Goal: Check status: Check status

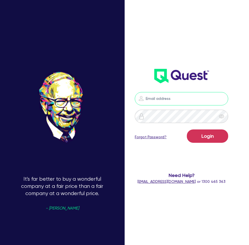
click at [174, 99] on input "email" at bounding box center [181, 98] width 93 height 13
type input "william.herman@quest.finance"
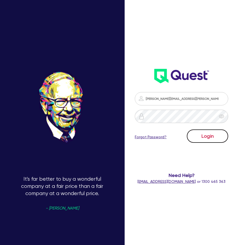
click at [214, 135] on button "Login" at bounding box center [207, 136] width 41 height 13
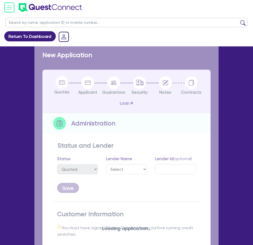
select select "Other"
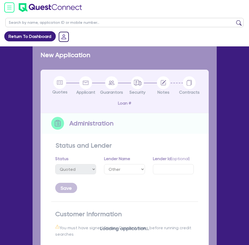
select select "DRAFTED_AMENDED"
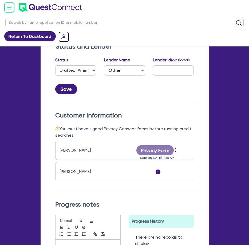
scroll to position [116, 0]
